Goal: Task Accomplishment & Management: Use online tool/utility

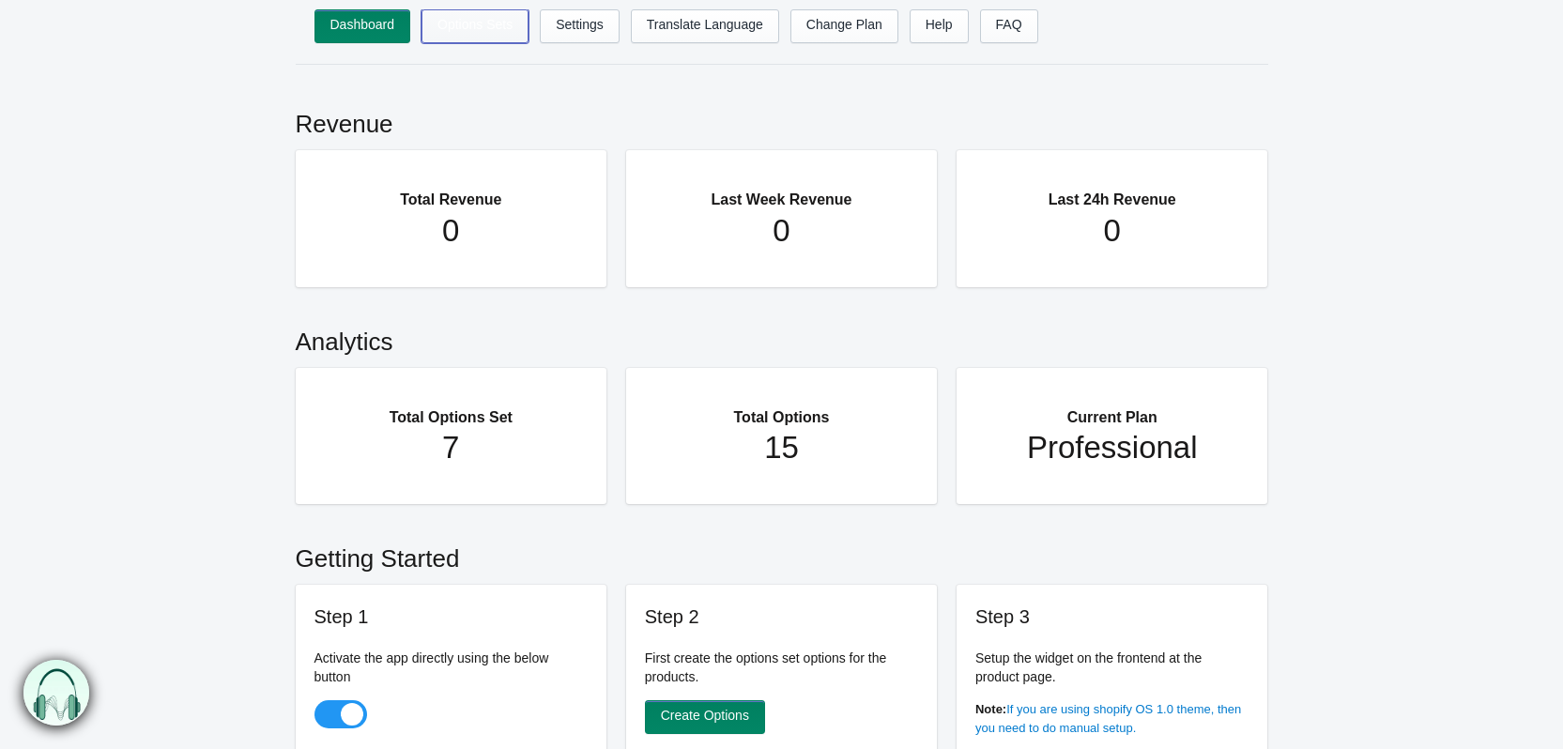
click at [456, 37] on link "Options Sets" at bounding box center [475, 26] width 107 height 34
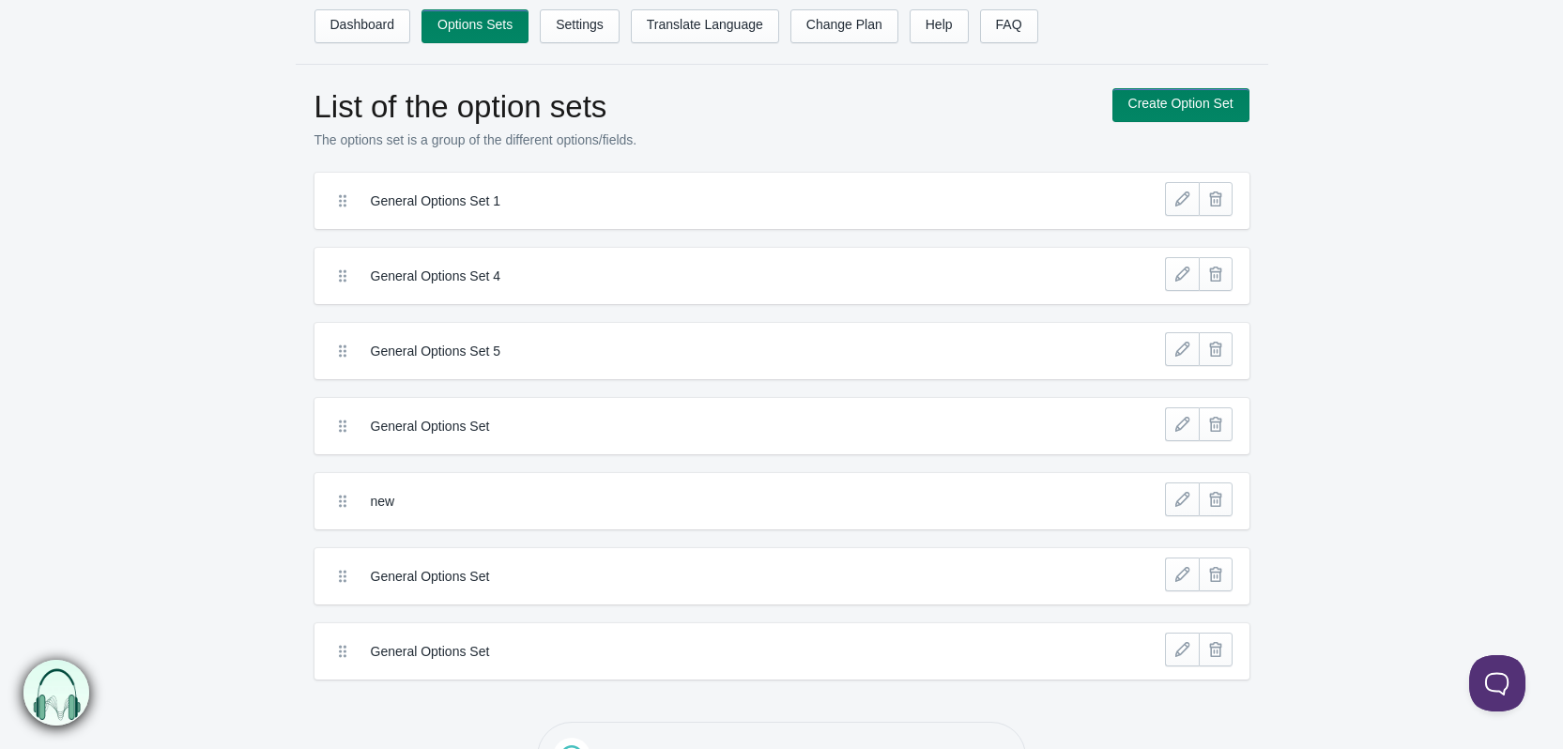
click at [345, 205] on icon at bounding box center [342, 201] width 19 height 19
click at [465, 199] on label "General Options Set 1" at bounding box center [713, 201] width 684 height 19
click at [697, 202] on label "General Options Set 1" at bounding box center [713, 201] width 684 height 19
click at [342, 194] on icon at bounding box center [342, 201] width 19 height 19
click at [334, 207] on icon at bounding box center [342, 201] width 19 height 19
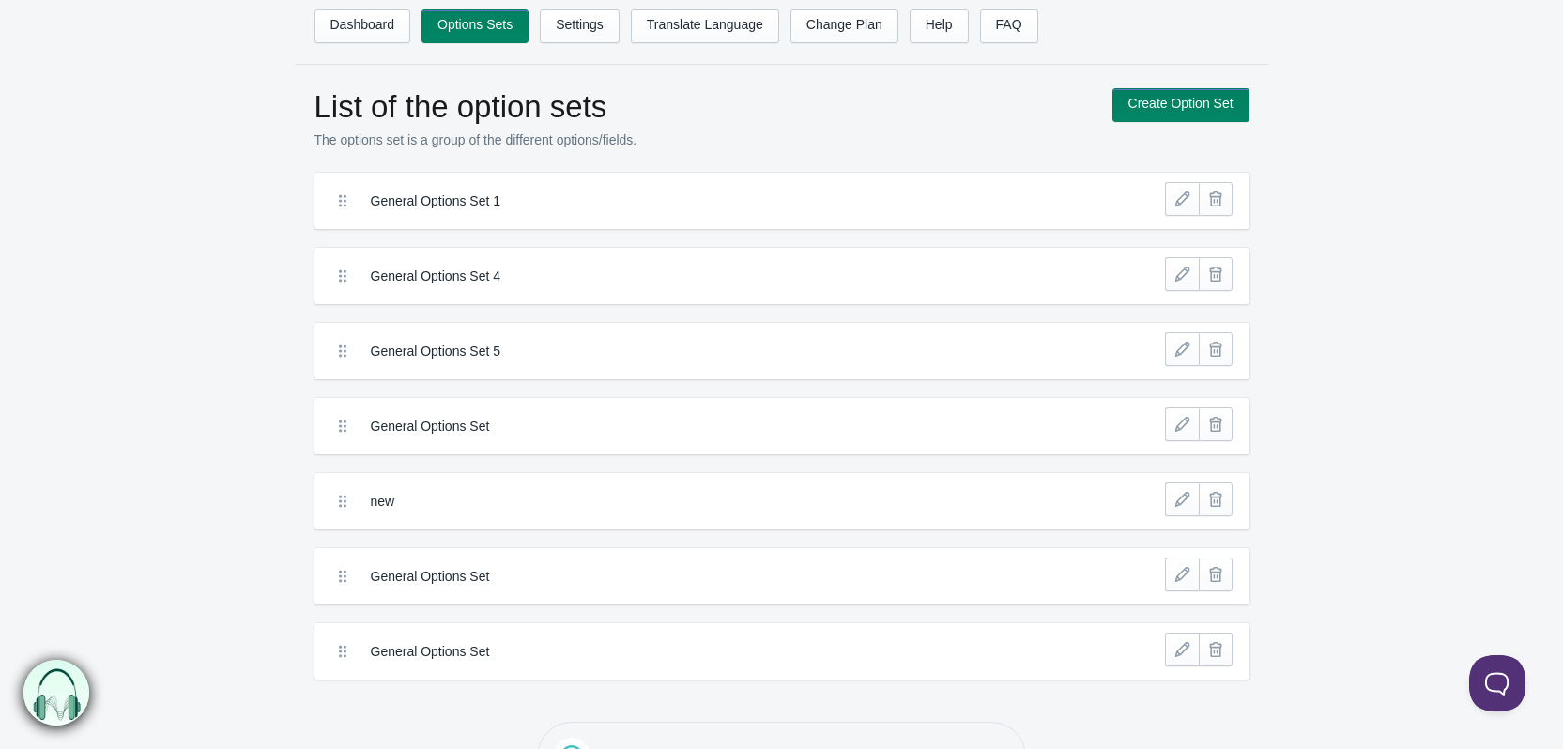
click at [346, 202] on icon at bounding box center [342, 201] width 19 height 19
click at [340, 204] on icon at bounding box center [342, 201] width 19 height 19
click at [399, 209] on label "General Options Set 1" at bounding box center [713, 201] width 684 height 19
click at [389, 200] on label "General Options Set 1" at bounding box center [713, 201] width 684 height 19
click at [423, 192] on label "General Options Set 1" at bounding box center [713, 201] width 684 height 19
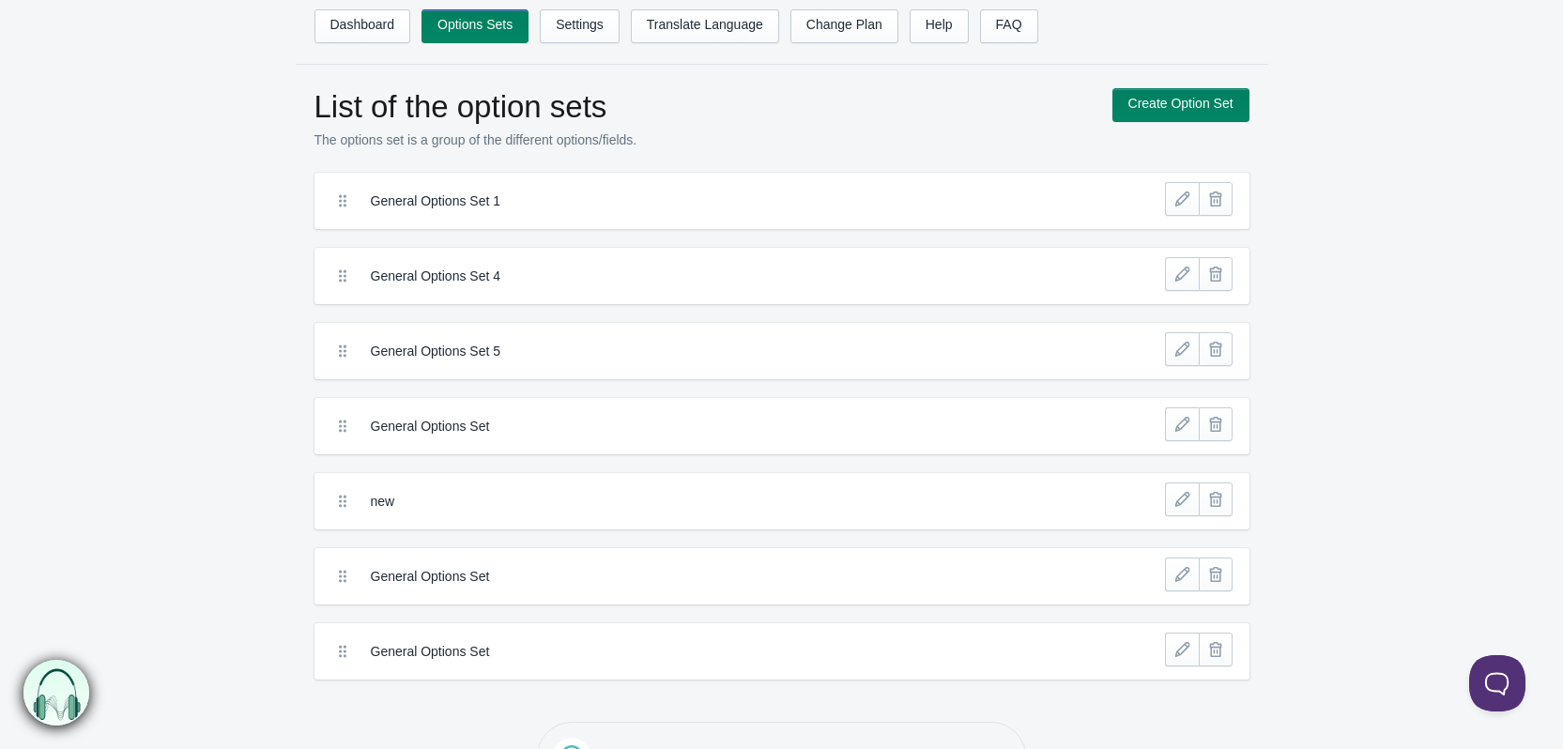
click at [424, 198] on label "General Options Set 1" at bounding box center [713, 201] width 684 height 19
click at [511, 199] on label "General Options Set 1" at bounding box center [713, 201] width 684 height 19
click at [339, 193] on icon at bounding box center [342, 201] width 19 height 19
click at [675, 205] on label "General Options Set 1" at bounding box center [713, 201] width 684 height 19
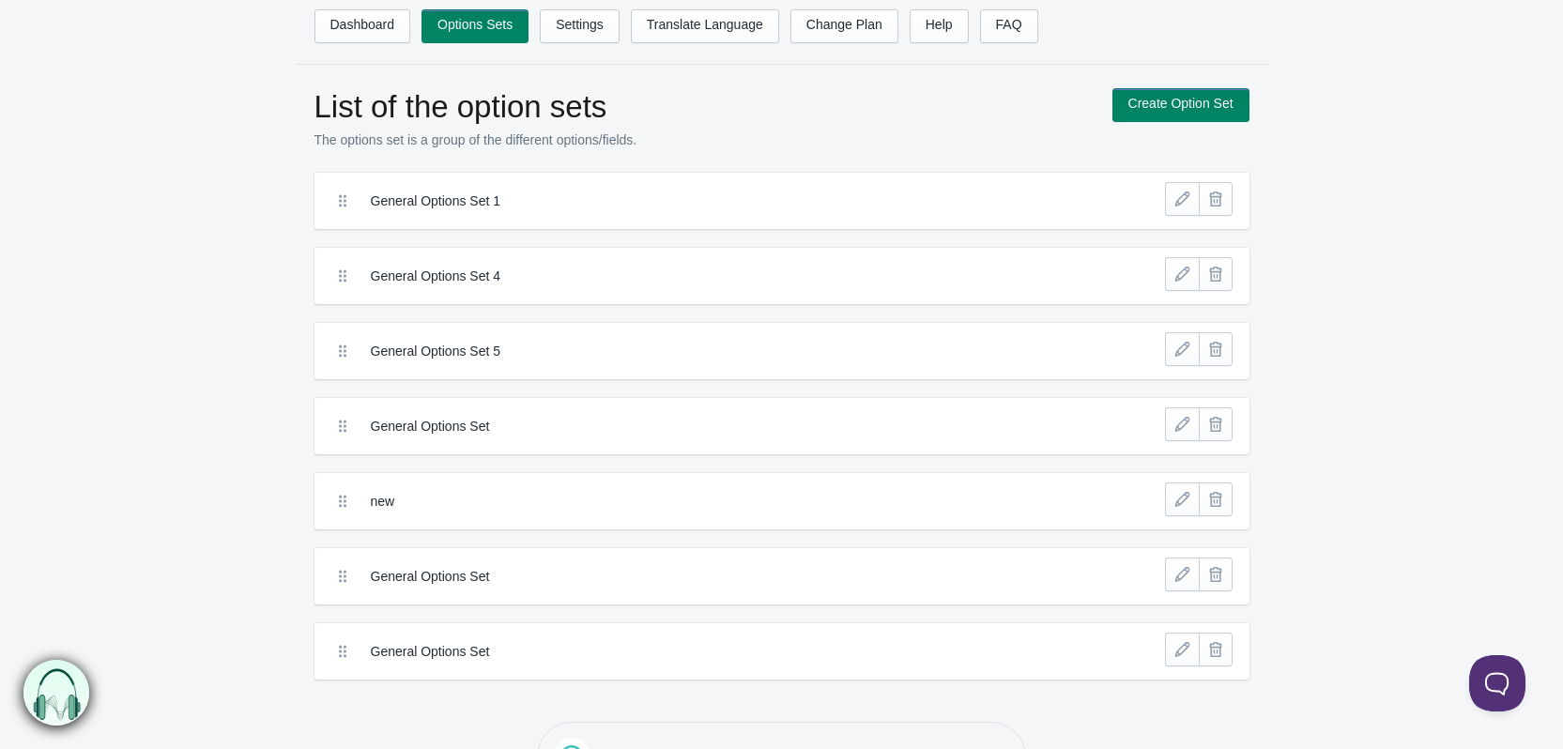
click at [675, 205] on label "General Options Set 1" at bounding box center [713, 201] width 684 height 19
click at [1177, 204] on link at bounding box center [1182, 199] width 34 height 34
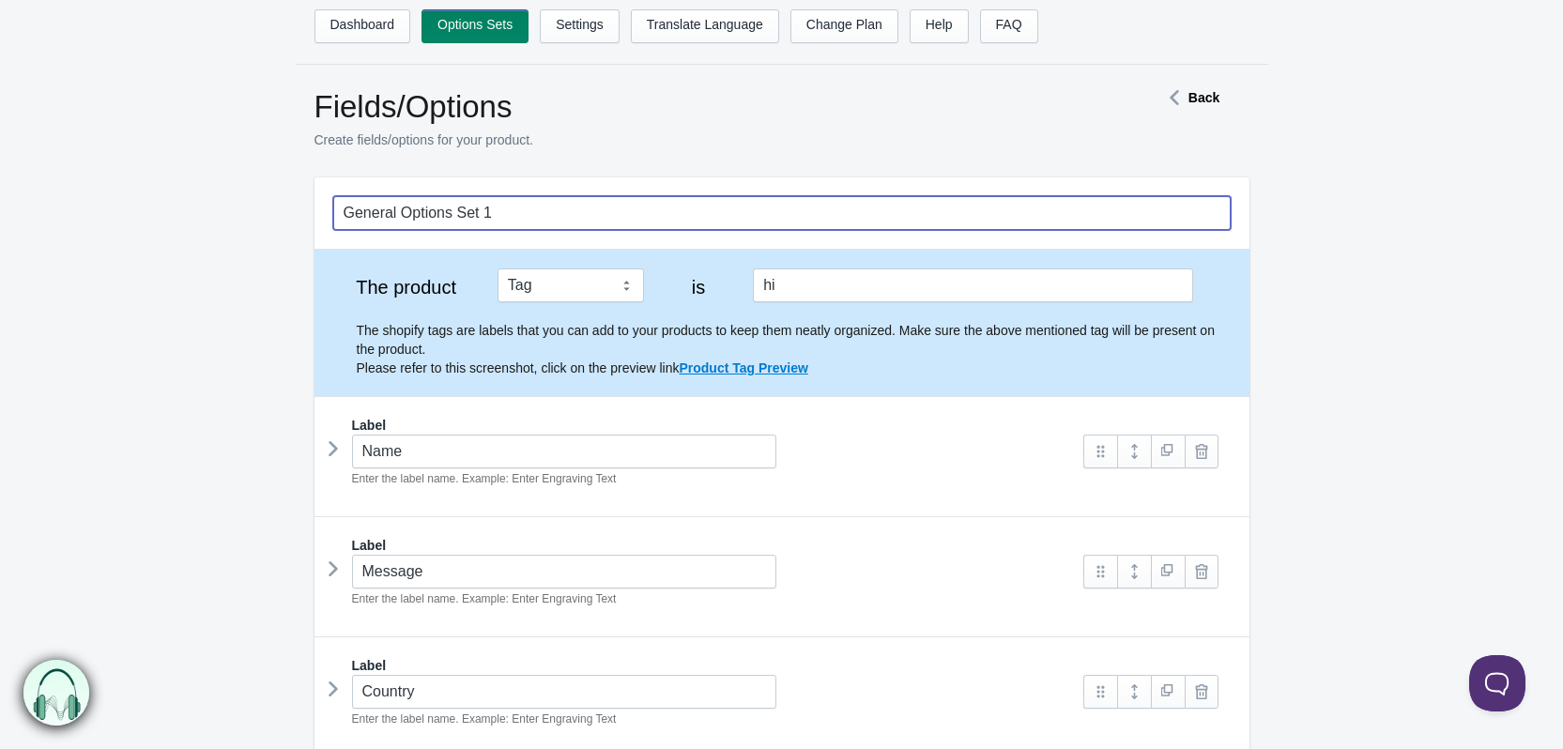
click at [717, 206] on input "General Options Set 1" at bounding box center [782, 213] width 898 height 34
click at [498, 189] on div "General Options Set 1" at bounding box center [782, 212] width 935 height 71
click at [399, 191] on div "General Options Set 1" at bounding box center [782, 212] width 935 height 71
click at [373, 46] on ul "Dashboard Options Sets Settings Translate Language Change Plan Help FAQ Hook te…" at bounding box center [801, 31] width 973 height 45
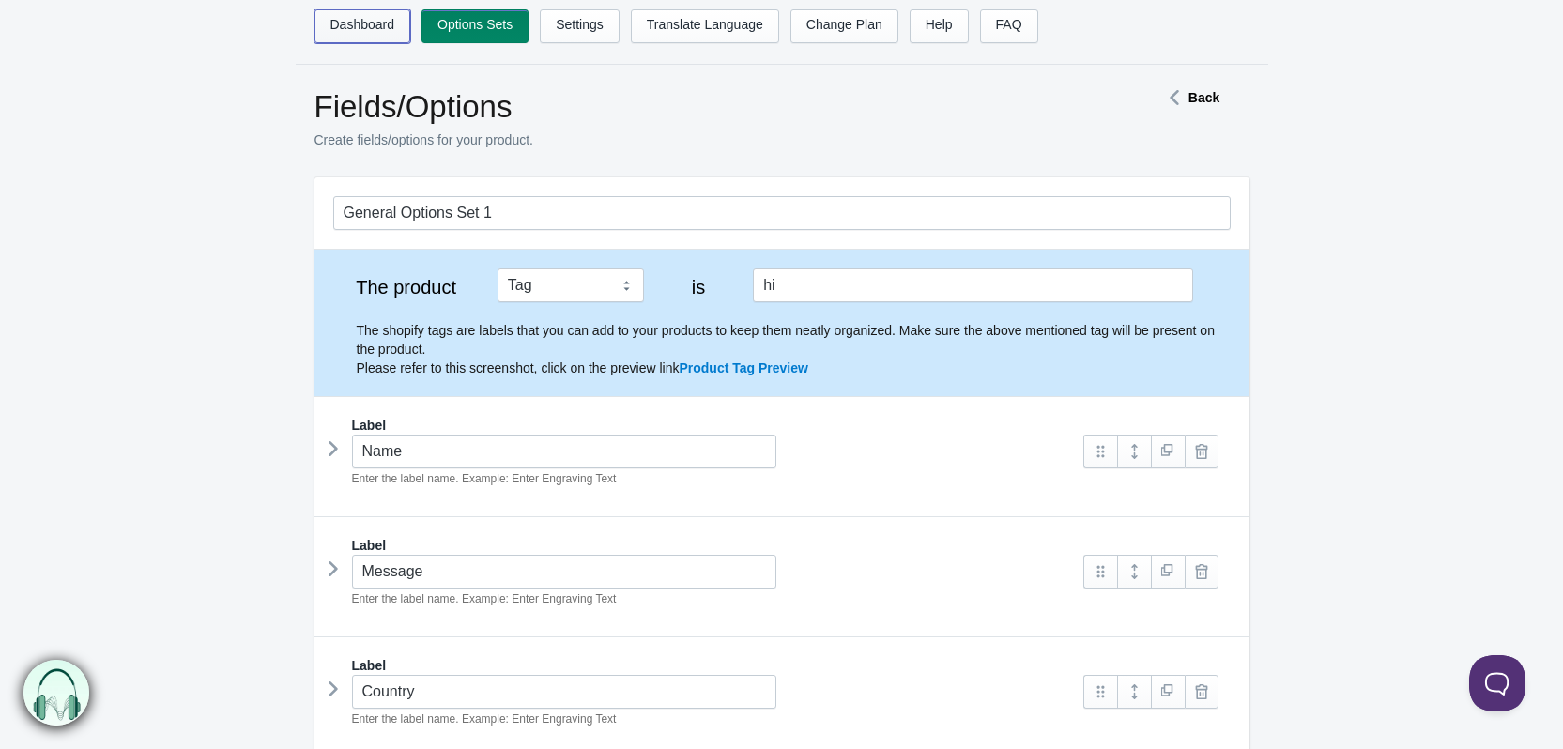
click at [368, 29] on link "Dashboard" at bounding box center [363, 26] width 97 height 34
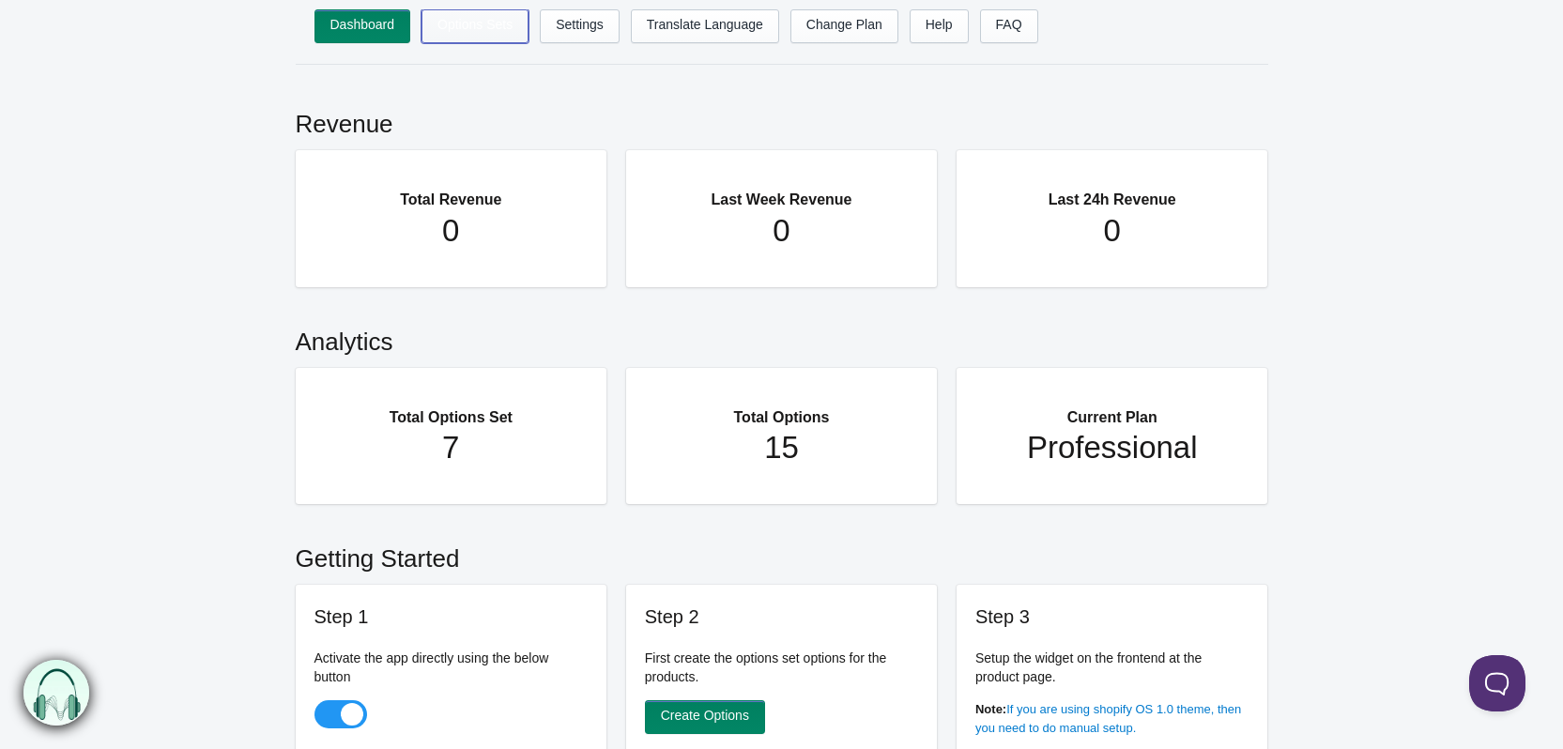
click at [473, 39] on link "Options Sets" at bounding box center [475, 26] width 107 height 34
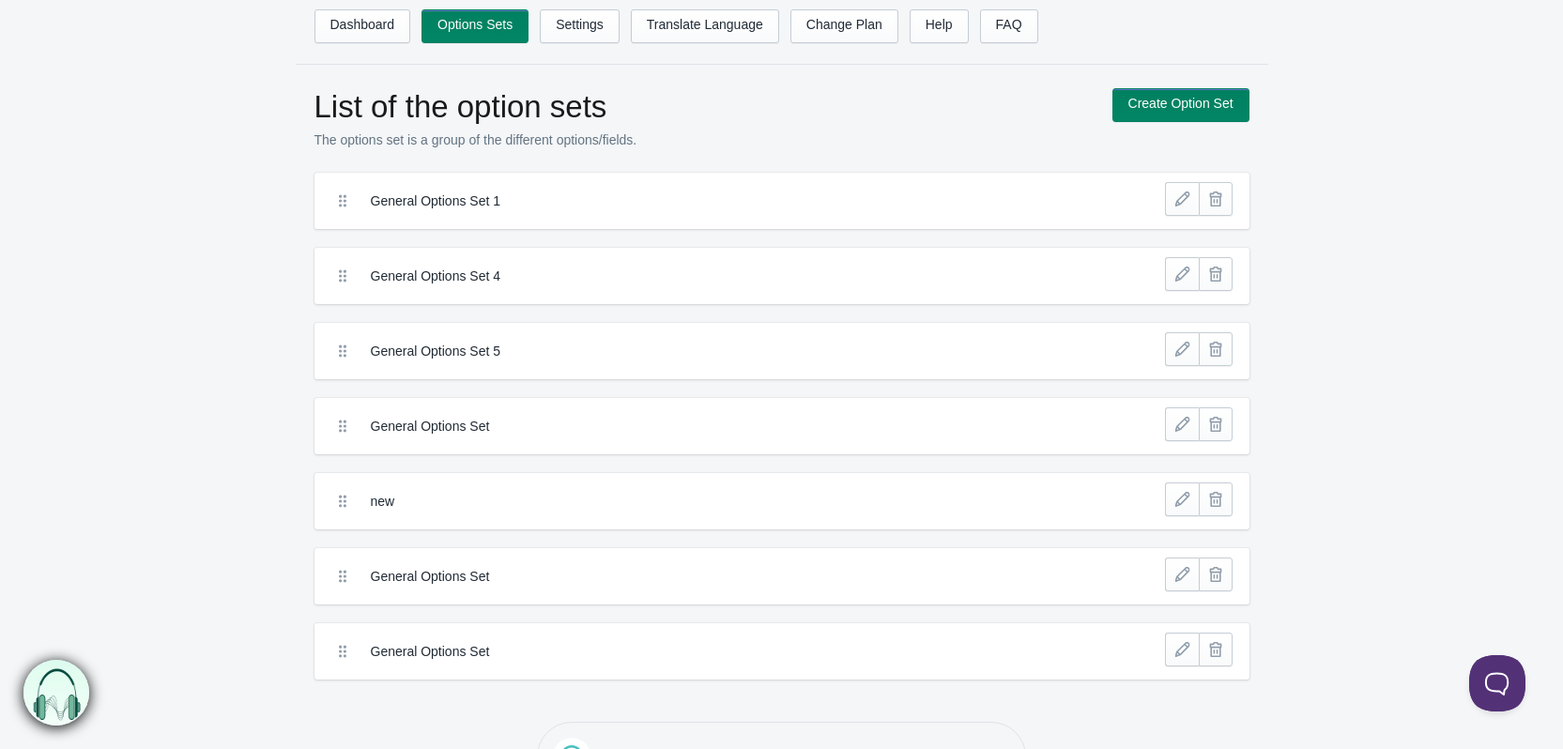
click at [350, 214] on div "General Options Set 1" at bounding box center [694, 201] width 731 height 28
click at [341, 207] on icon at bounding box center [342, 201] width 19 height 19
click at [459, 183] on div "General Options Set 1" at bounding box center [735, 201] width 823 height 38
click at [507, 216] on div "General Options Set 1" at bounding box center [735, 201] width 823 height 38
click at [641, 221] on div "General Options Set 1" at bounding box center [782, 201] width 935 height 56
